Goal: Information Seeking & Learning: Learn about a topic

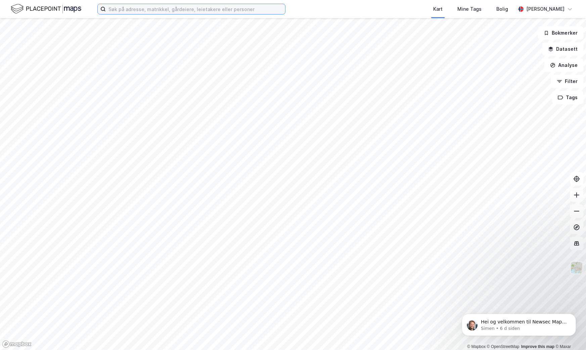
click at [203, 11] on input at bounding box center [195, 9] width 179 height 10
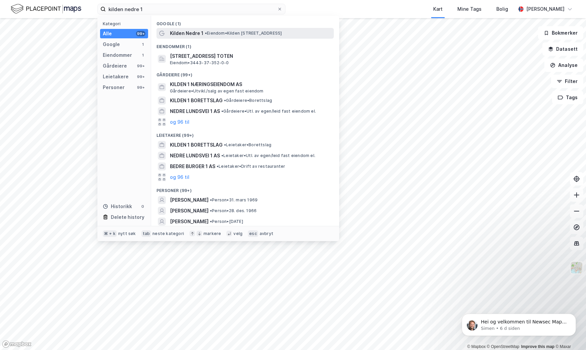
click at [231, 36] on span "• Eiendom • [STREET_ADDRESS]" at bounding box center [243, 33] width 77 height 5
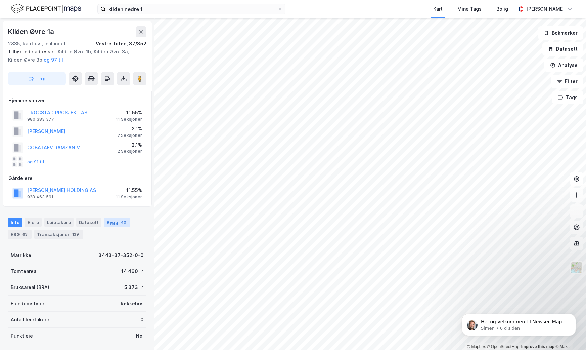
click at [110, 224] on div "Bygg 40" at bounding box center [117, 221] width 26 height 9
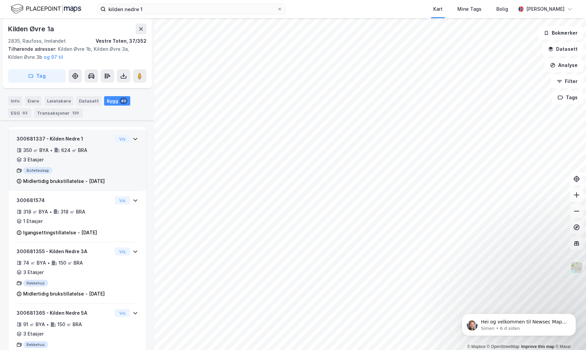
scroll to position [203, 0]
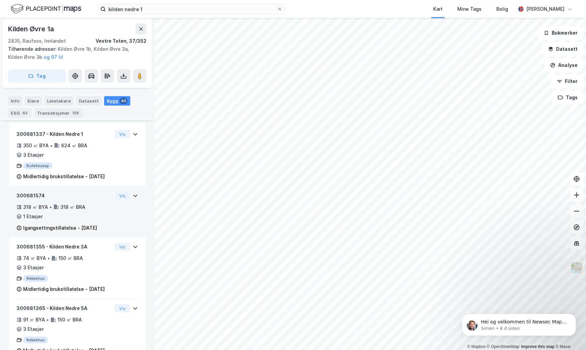
click at [135, 197] on icon at bounding box center [135, 196] width 4 height 2
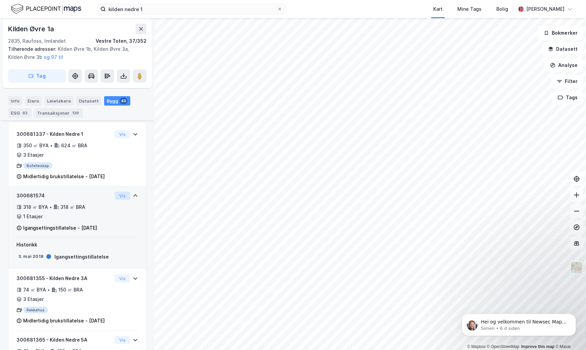
click at [123, 200] on button "Vis" at bounding box center [122, 196] width 15 height 8
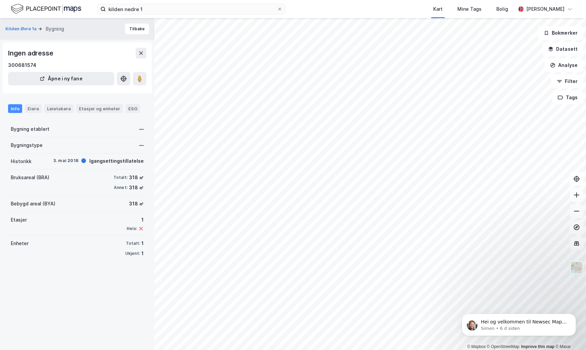
click at [86, 160] on div at bounding box center [83, 160] width 5 height 5
click at [95, 107] on div "Etasjer og enheter" at bounding box center [99, 108] width 41 height 6
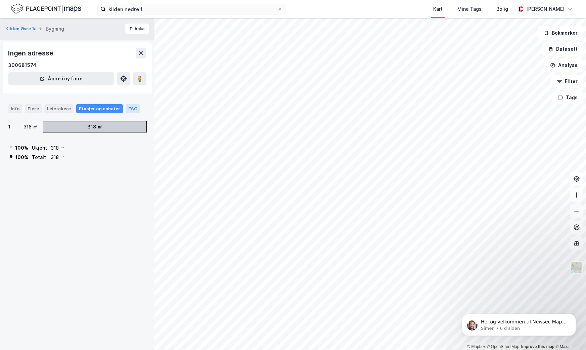
click at [128, 109] on div "ESG" at bounding box center [133, 108] width 14 height 9
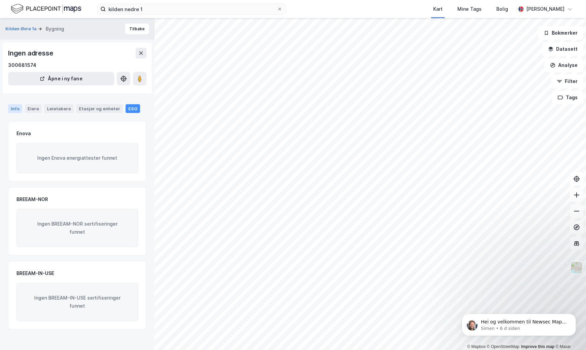
click at [16, 109] on div "Info" at bounding box center [15, 108] width 14 height 9
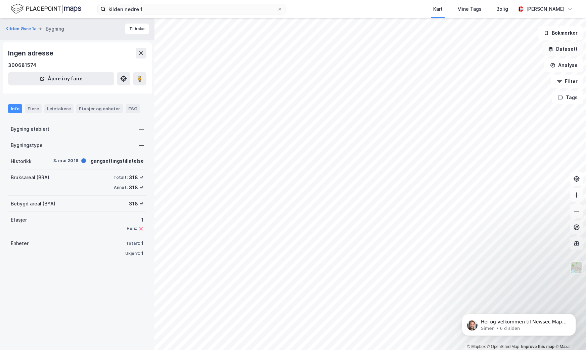
click at [563, 52] on button "Datasett" at bounding box center [563, 48] width 41 height 13
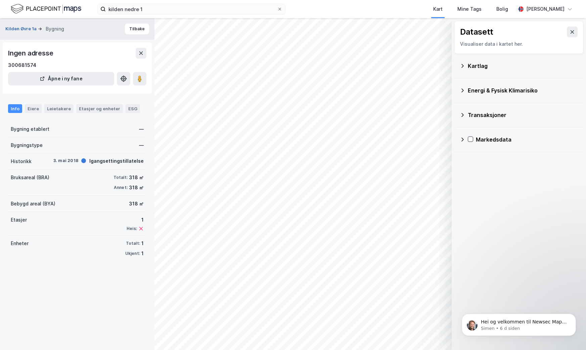
click at [33, 30] on button "Kilden Øvre 1a" at bounding box center [21, 29] width 33 height 7
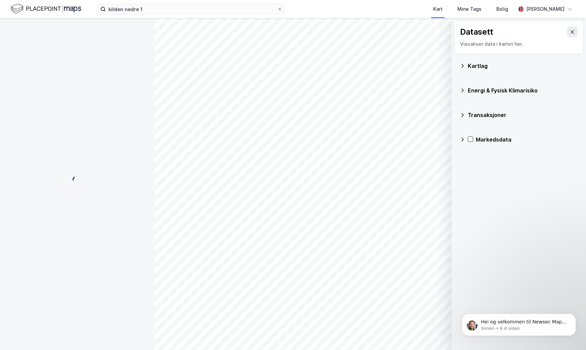
scroll to position [203, 0]
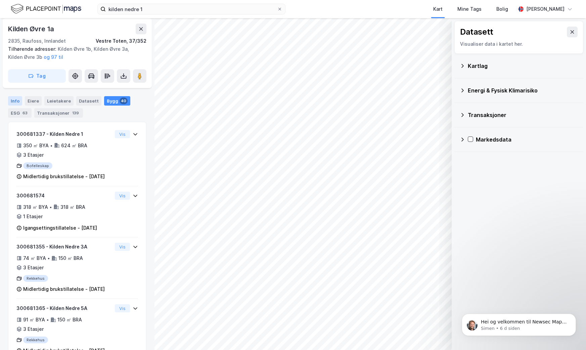
click at [17, 99] on div "Info" at bounding box center [15, 100] width 14 height 9
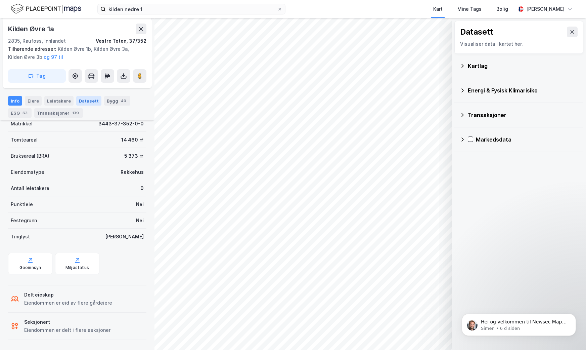
click at [91, 100] on div "Datasett" at bounding box center [88, 100] width 25 height 9
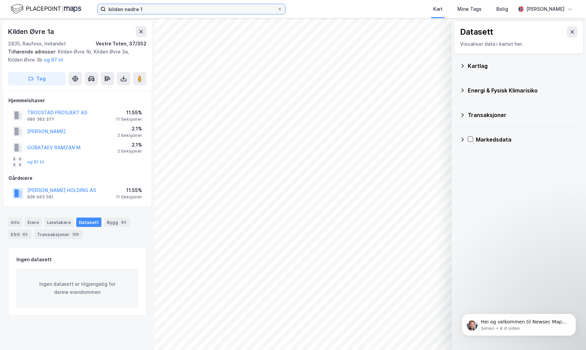
click at [163, 10] on input "kilden nedre 1" at bounding box center [191, 9] width 171 height 10
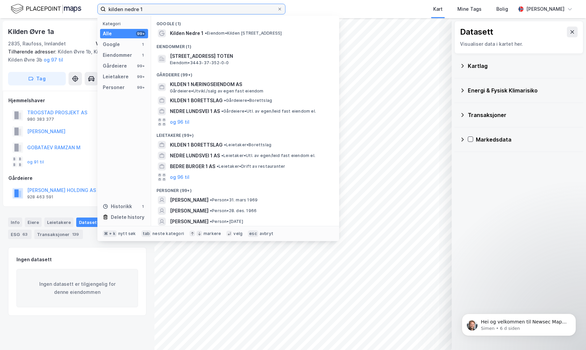
click at [163, 10] on input "kilden nedre 1" at bounding box center [191, 9] width 171 height 10
type input "kilden nedre 23"
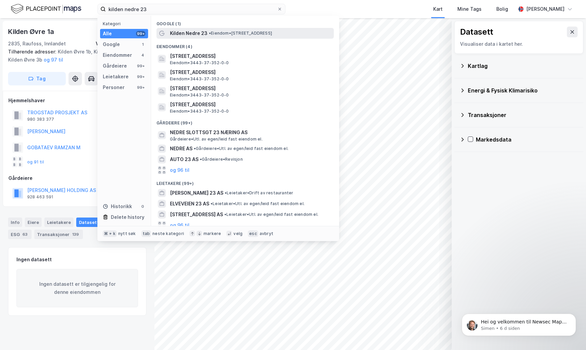
click at [191, 35] on span "Kilden Nedre 23" at bounding box center [189, 33] width 38 height 8
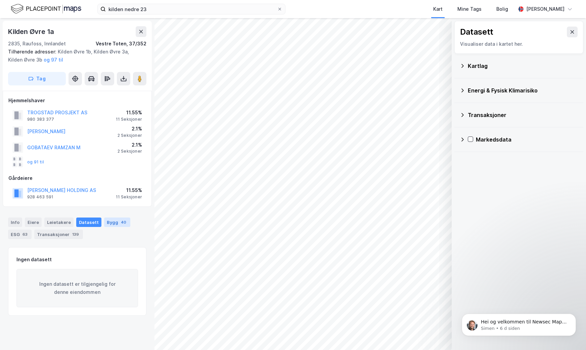
click at [106, 222] on div "Bygg 40" at bounding box center [117, 221] width 26 height 9
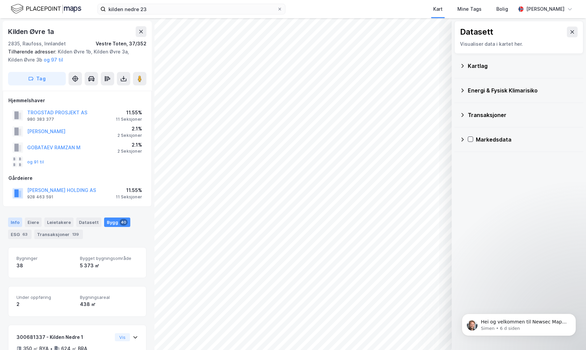
click at [10, 220] on div "Info" at bounding box center [15, 221] width 14 height 9
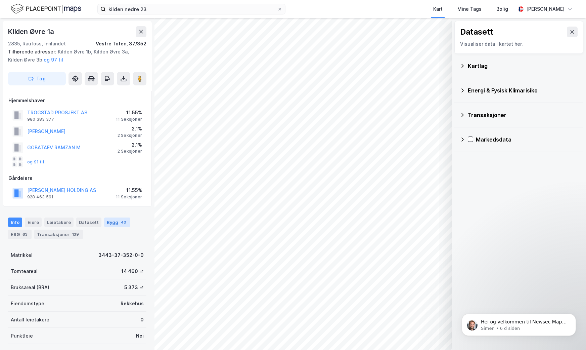
click at [112, 224] on div "Bygg 40" at bounding box center [117, 221] width 26 height 9
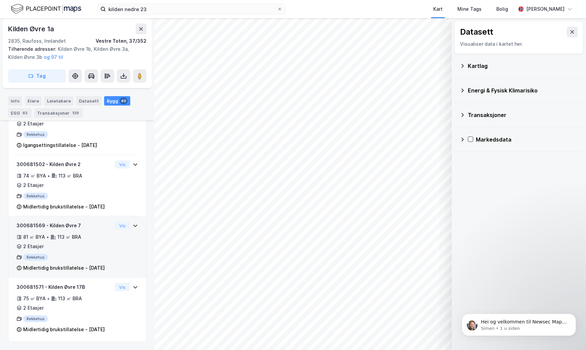
scroll to position [2660, 0]
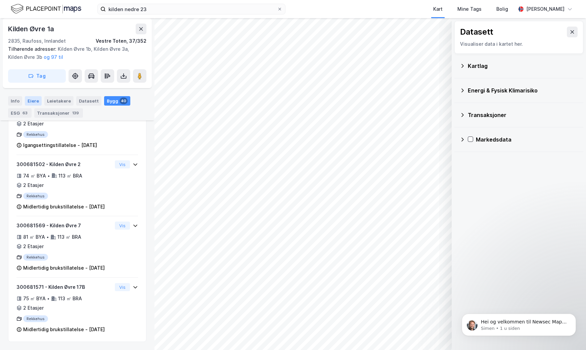
click at [33, 100] on div "Eiere" at bounding box center [33, 100] width 17 height 9
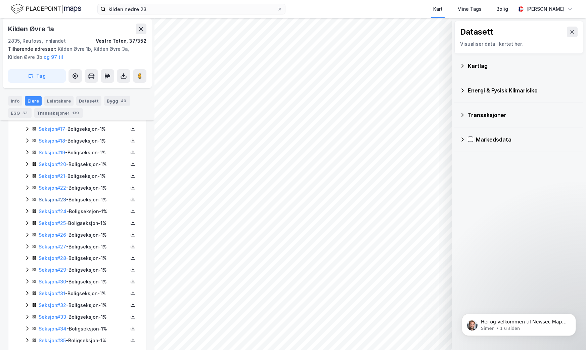
scroll to position [358, 0]
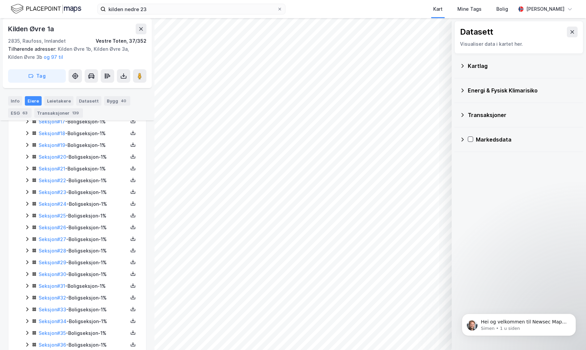
click at [27, 288] on icon at bounding box center [27, 286] width 2 height 4
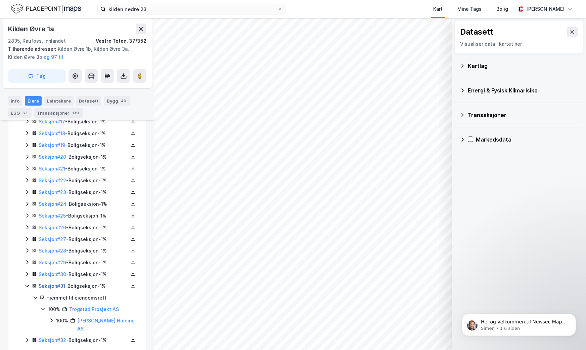
click at [56, 289] on link "Seksjon # 31" at bounding box center [52, 286] width 27 height 6
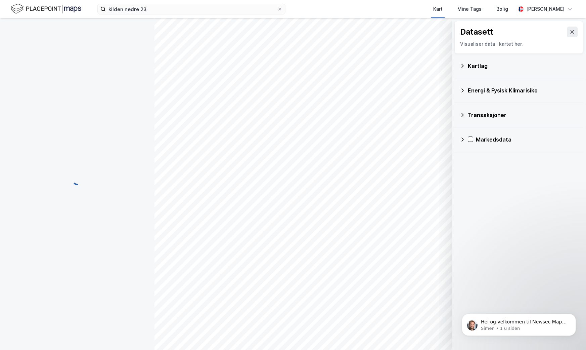
scroll to position [38, 0]
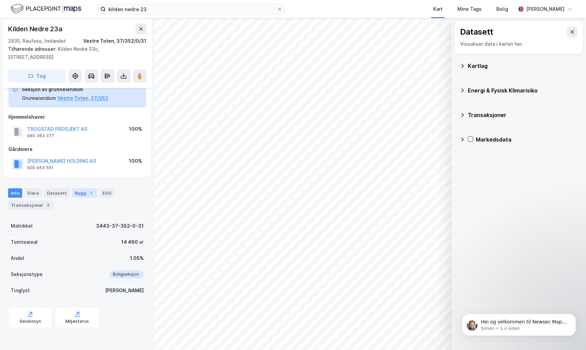
click at [88, 191] on div "1" at bounding box center [91, 192] width 7 height 7
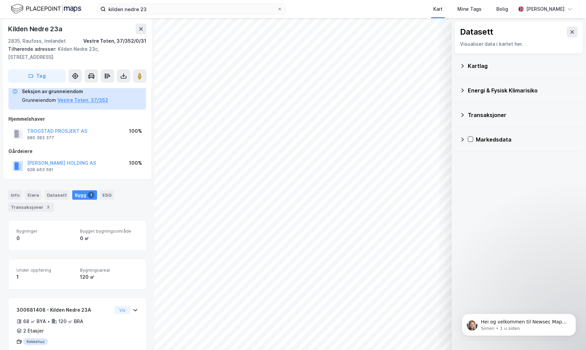
scroll to position [59, 0]
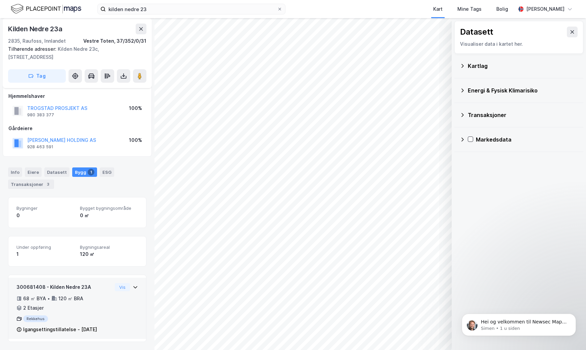
click at [61, 331] on div "Igangsettingstillatelse - [DATE]" at bounding box center [60, 329] width 74 height 8
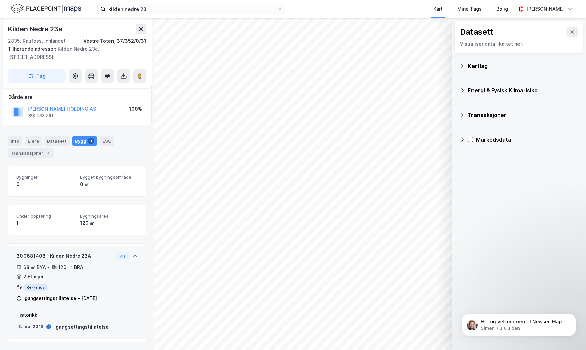
click at [19, 299] on icon at bounding box center [18, 297] width 5 height 5
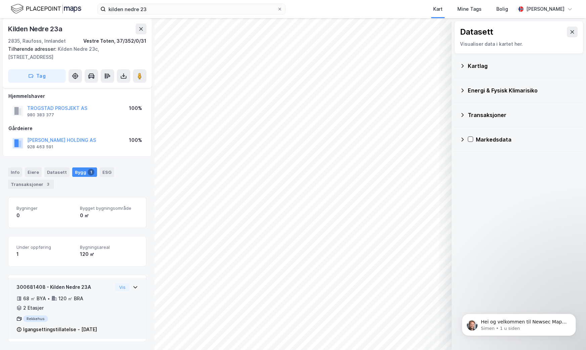
click at [18, 329] on icon at bounding box center [18, 329] width 5 height 5
